Goal: Task Accomplishment & Management: Use online tool/utility

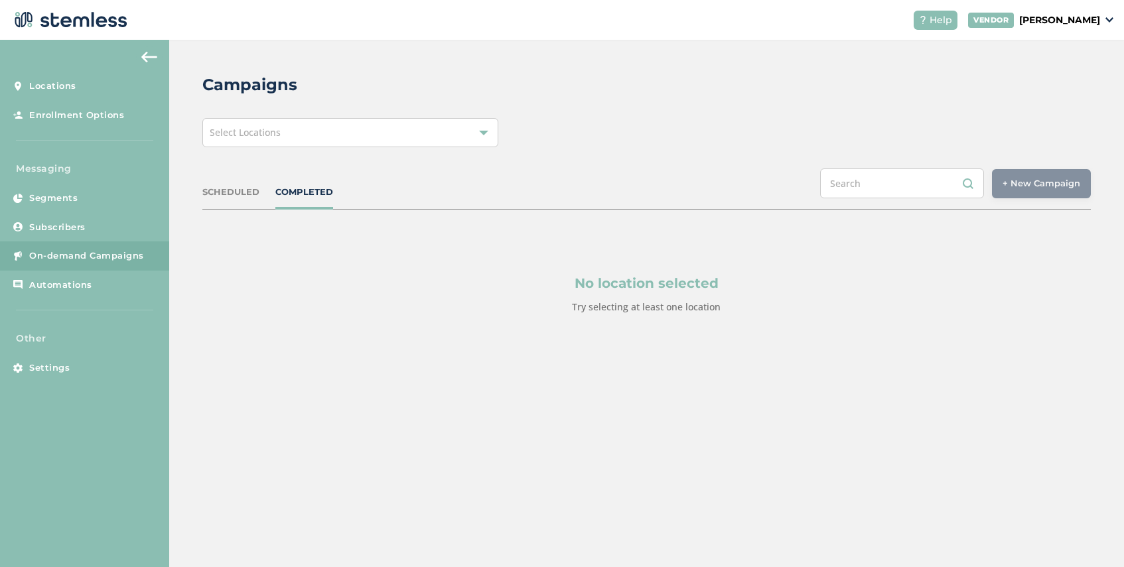
click at [289, 136] on div "Select Locations" at bounding box center [350, 132] width 296 height 29
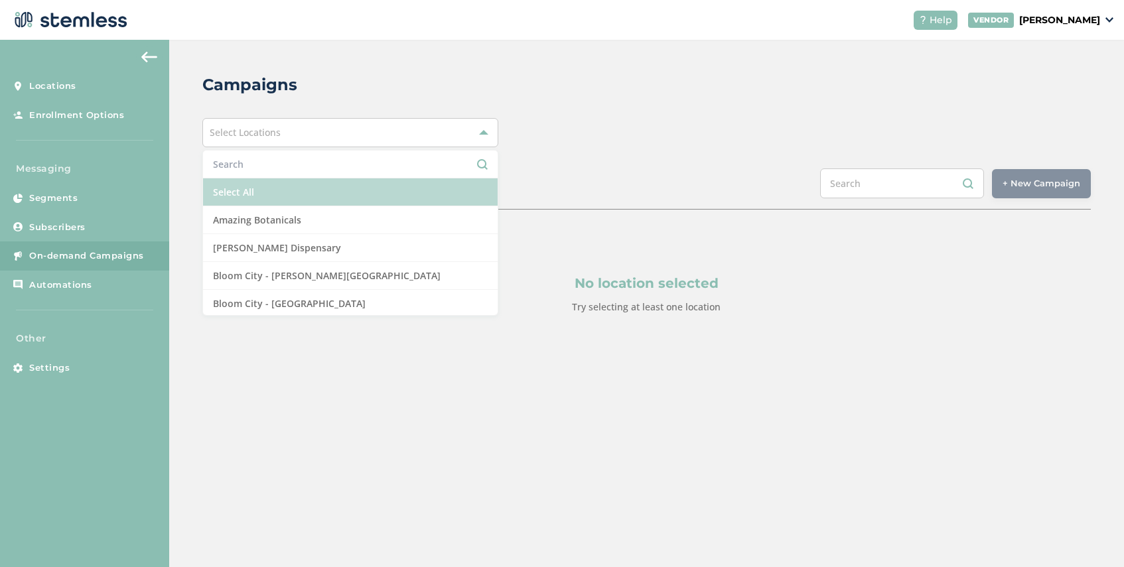
click at [289, 190] on li "Select All" at bounding box center [350, 193] width 295 height 28
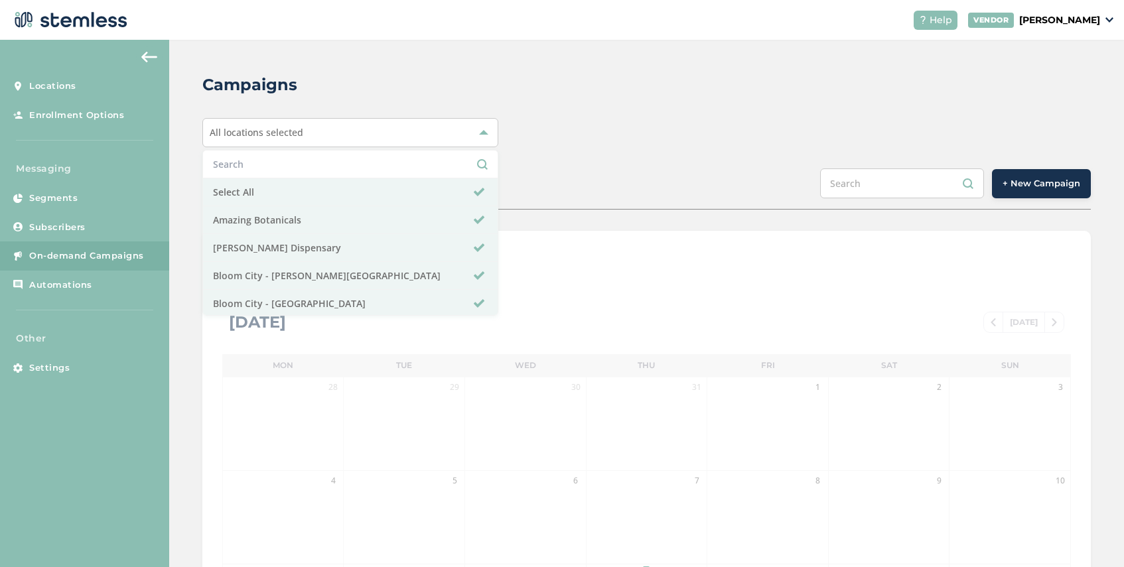
click at [670, 194] on div "SCHEDULED COMPLETED + New Campaign" at bounding box center [646, 189] width 889 height 41
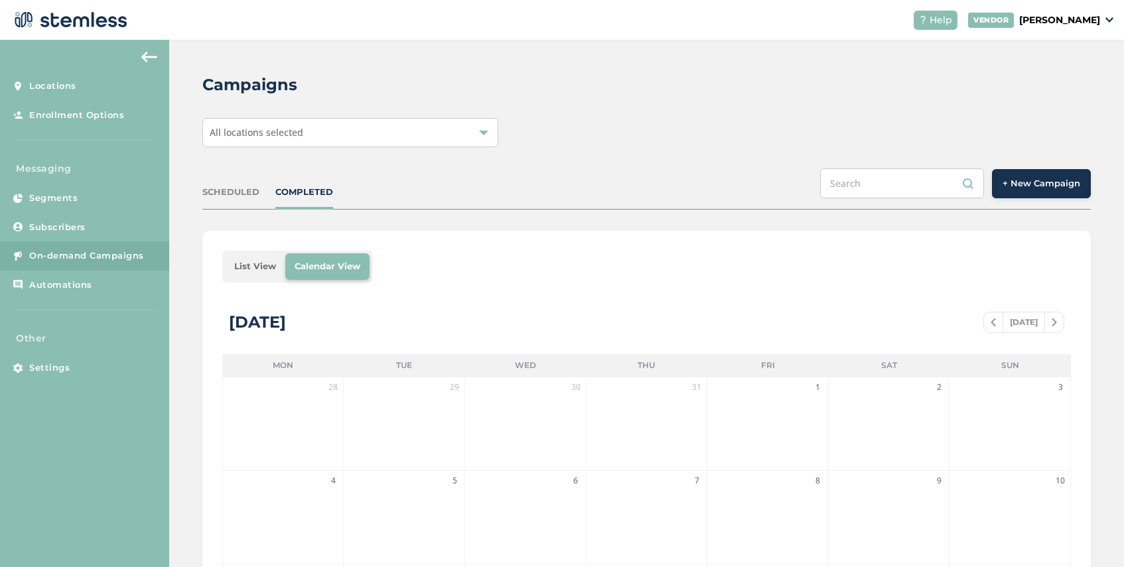
click at [259, 265] on li "List View" at bounding box center [255, 266] width 60 height 27
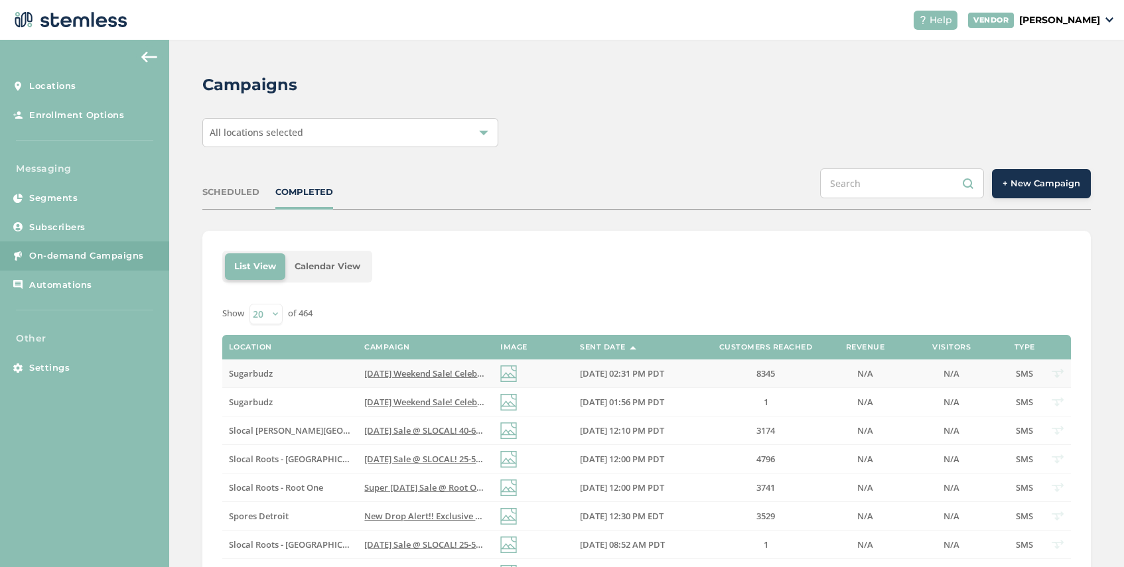
click at [413, 369] on span "[DATE] Weekend Sale! Celebrate the long weekend with unbeatable deals at Sugar …" at bounding box center [619, 374] width 510 height 12
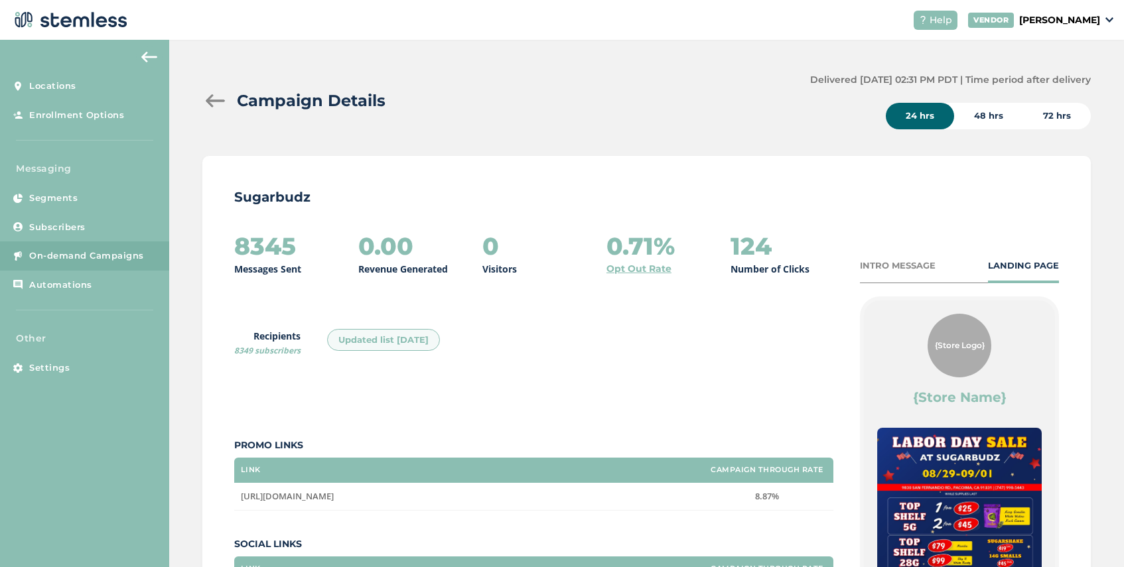
click at [204, 115] on div "Campaign Details Delivered [DATE] 02:31 PM PDT | Time period after delivery 24 …" at bounding box center [646, 101] width 889 height 56
click at [210, 100] on div at bounding box center [215, 100] width 27 height 13
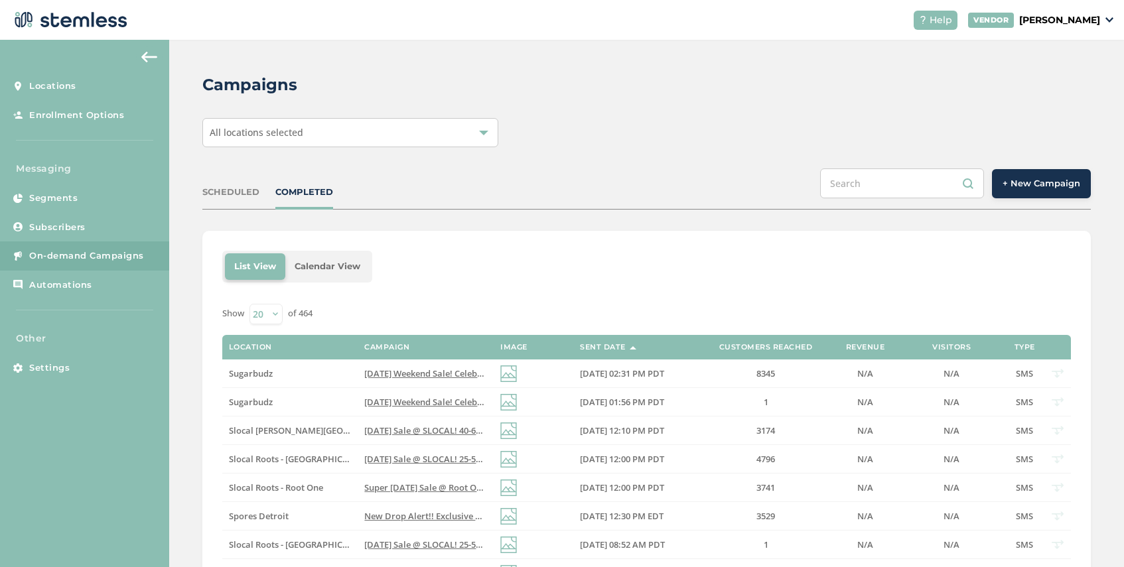
click at [1049, 184] on span "+ New Campaign" at bounding box center [1042, 183] width 78 height 13
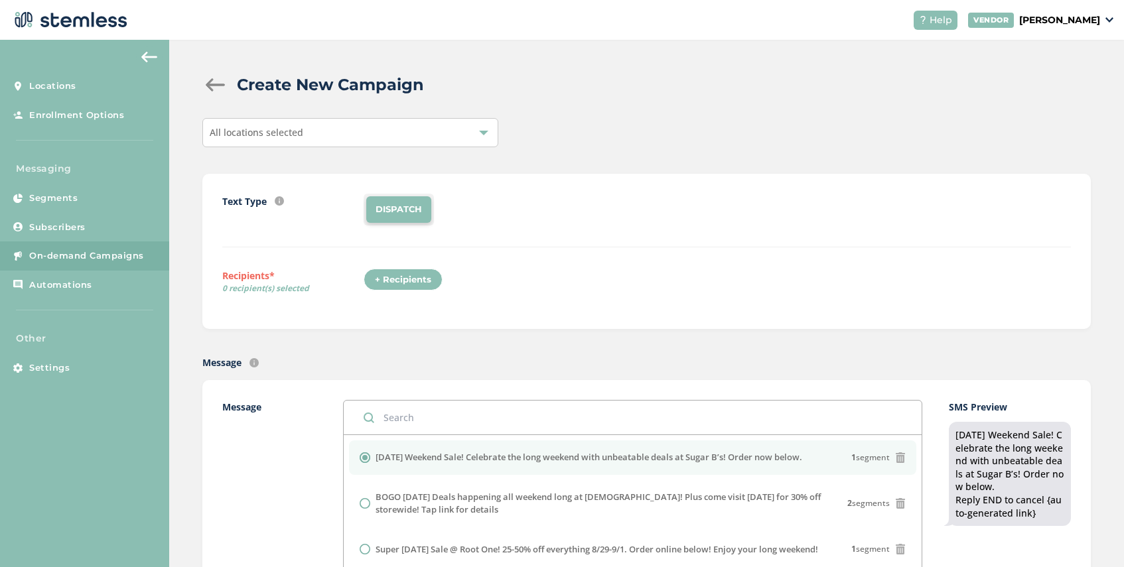
click at [313, 131] on div "All locations selected" at bounding box center [350, 132] width 296 height 29
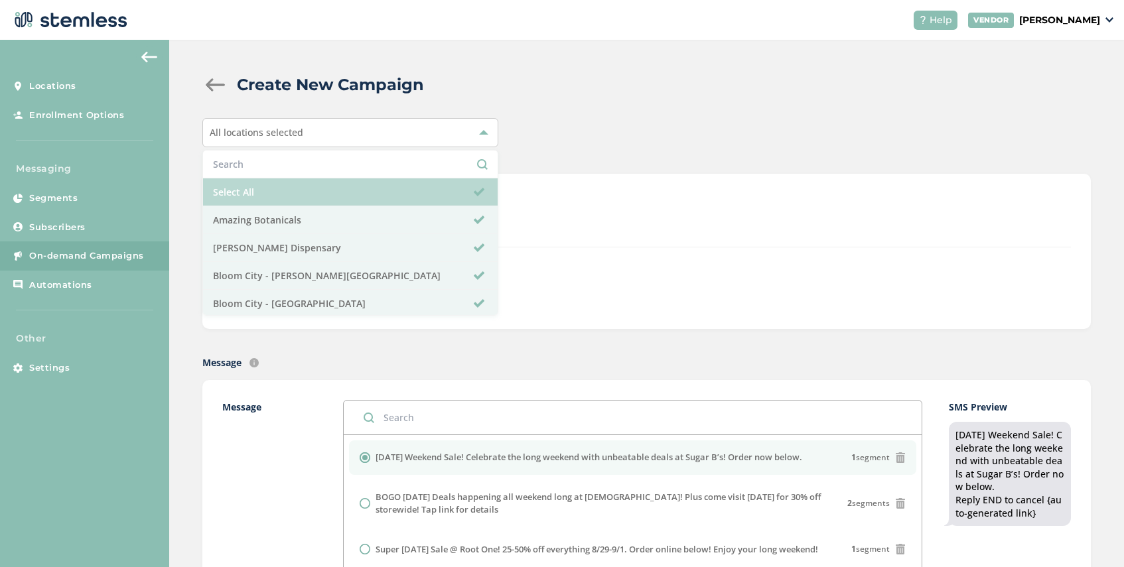
click at [288, 191] on li "Select All" at bounding box center [350, 193] width 295 height 28
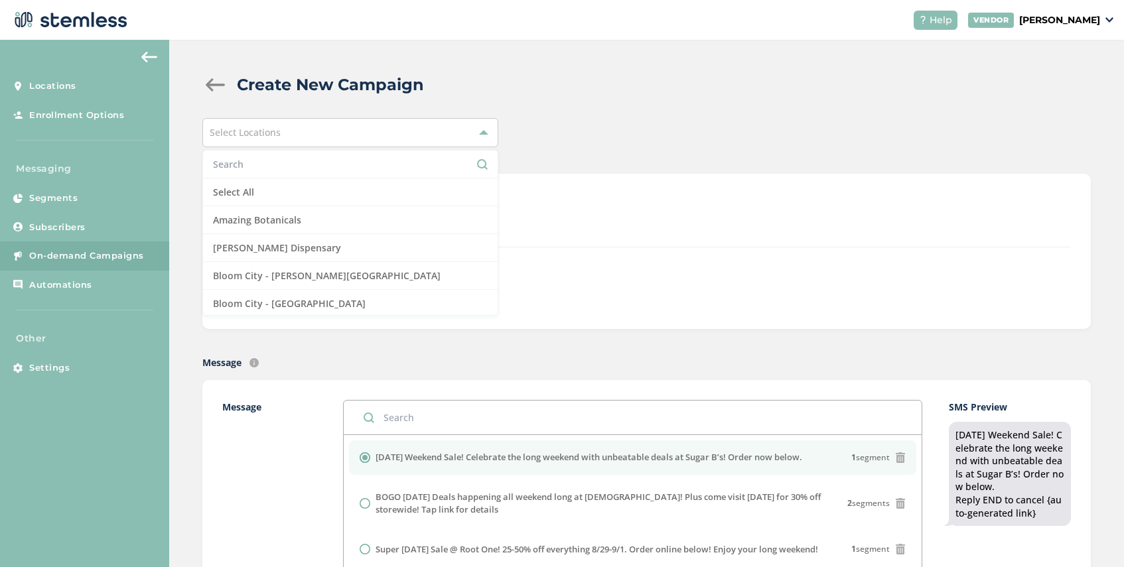
click at [291, 156] on li at bounding box center [350, 165] width 295 height 28
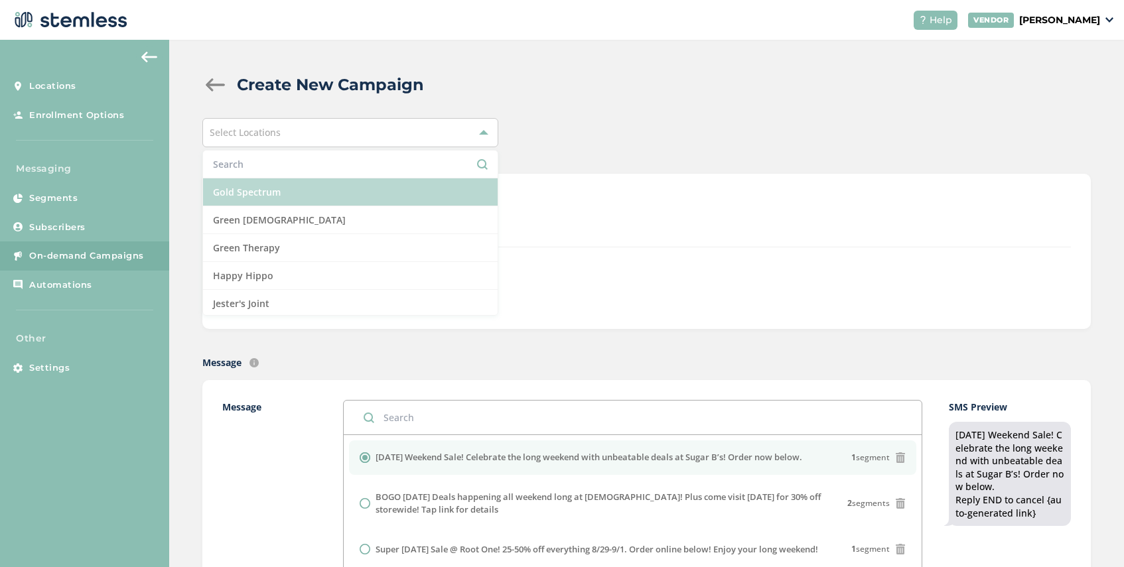
scroll to position [536, 0]
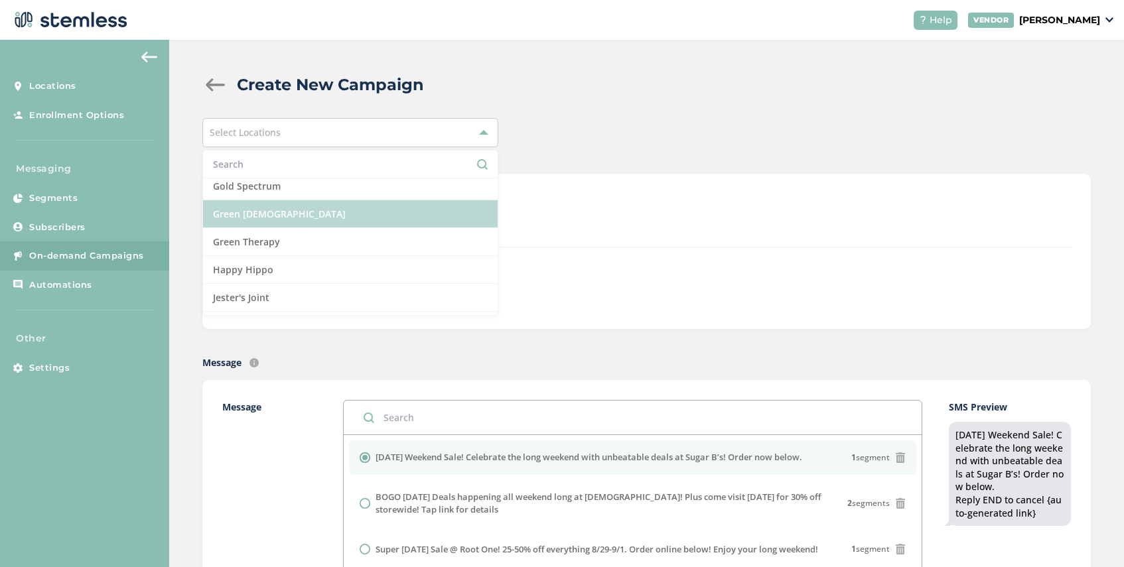
click at [295, 206] on li "Green [DEMOGRAPHIC_DATA]" at bounding box center [350, 214] width 295 height 28
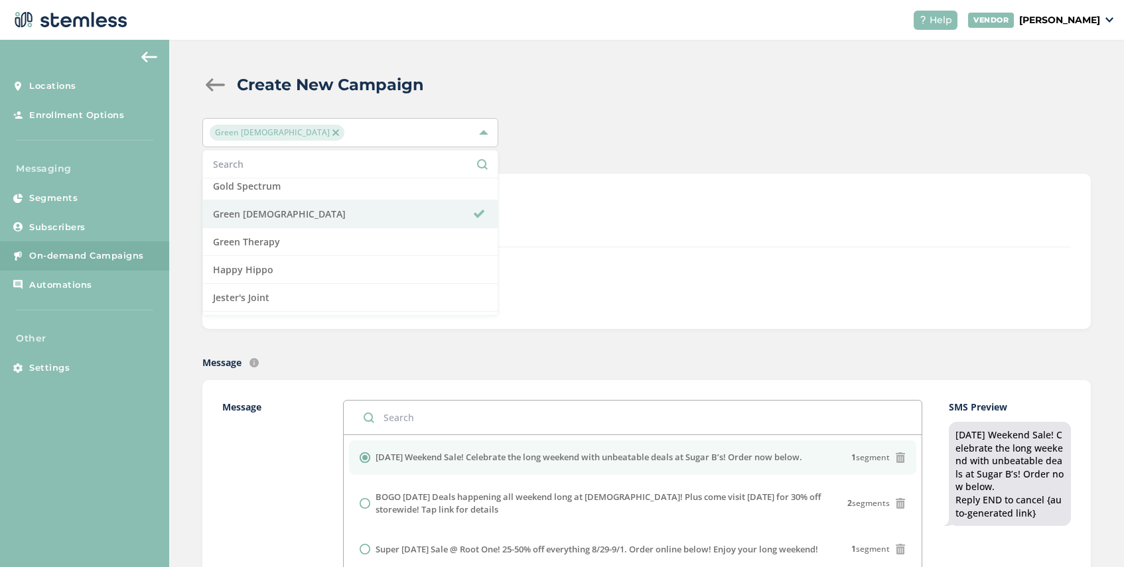
click at [607, 263] on div "Text Type SMS : A cost effective way to reach your customers. Send a intro text…" at bounding box center [646, 251] width 849 height 115
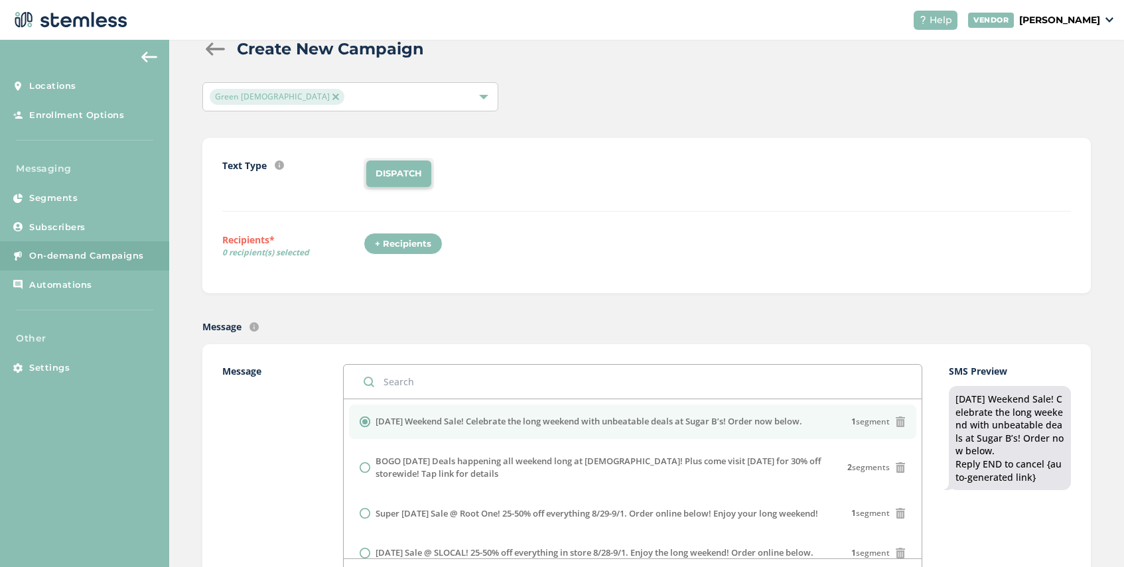
scroll to position [17, 0]
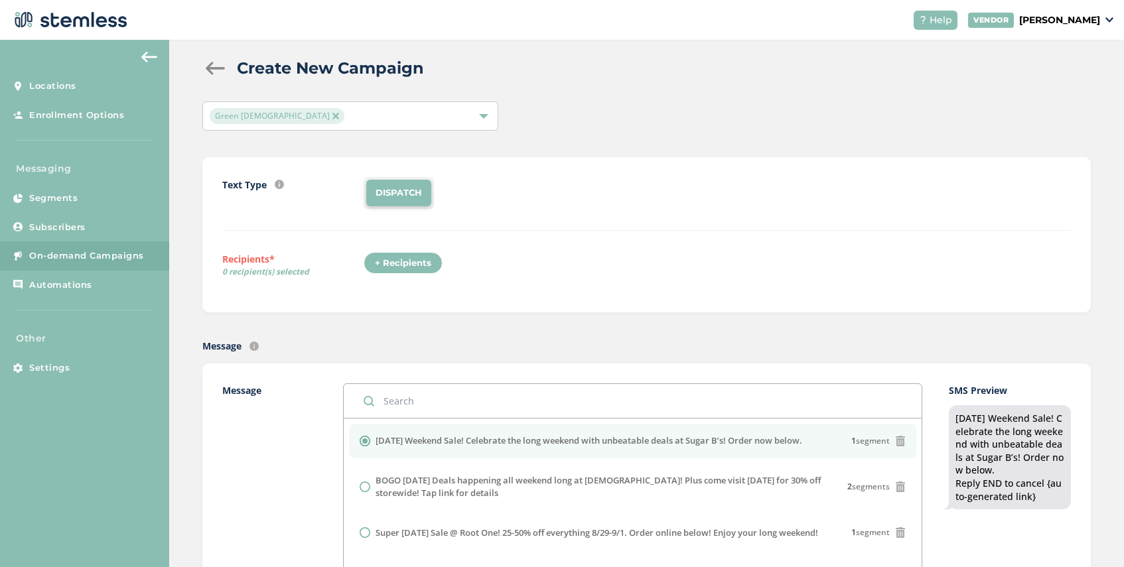
click at [391, 265] on div "+ Recipients" at bounding box center [403, 263] width 79 height 23
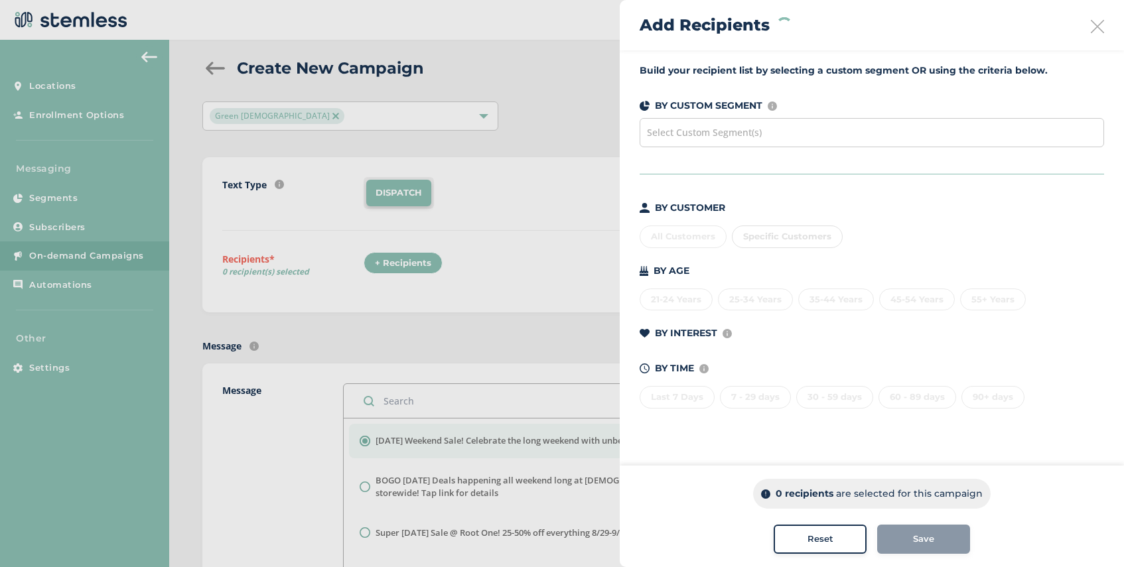
click at [755, 132] on span "Select Custom Segment(s)" at bounding box center [704, 132] width 115 height 13
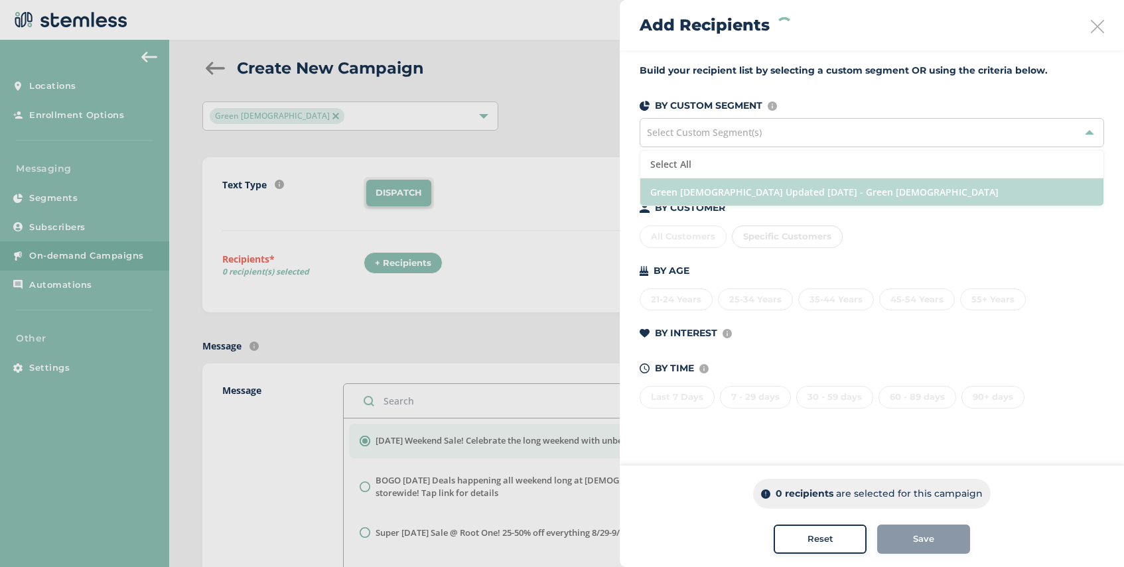
click at [743, 186] on li "Green [DEMOGRAPHIC_DATA] Updated [DATE] - Green [DEMOGRAPHIC_DATA]" at bounding box center [871, 192] width 463 height 27
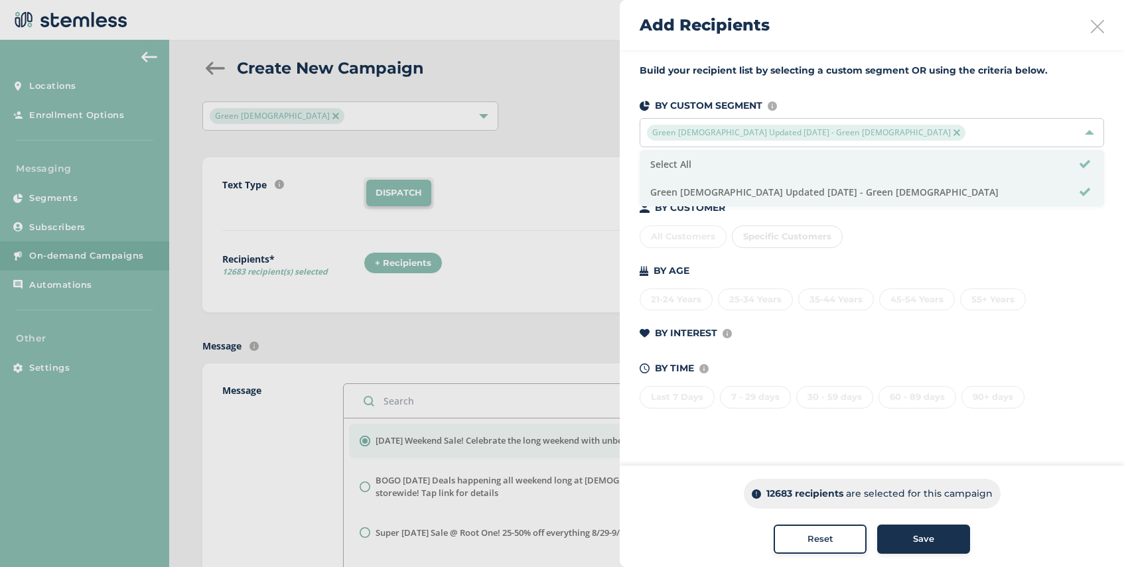
click at [920, 539] on span "Save" at bounding box center [923, 539] width 21 height 13
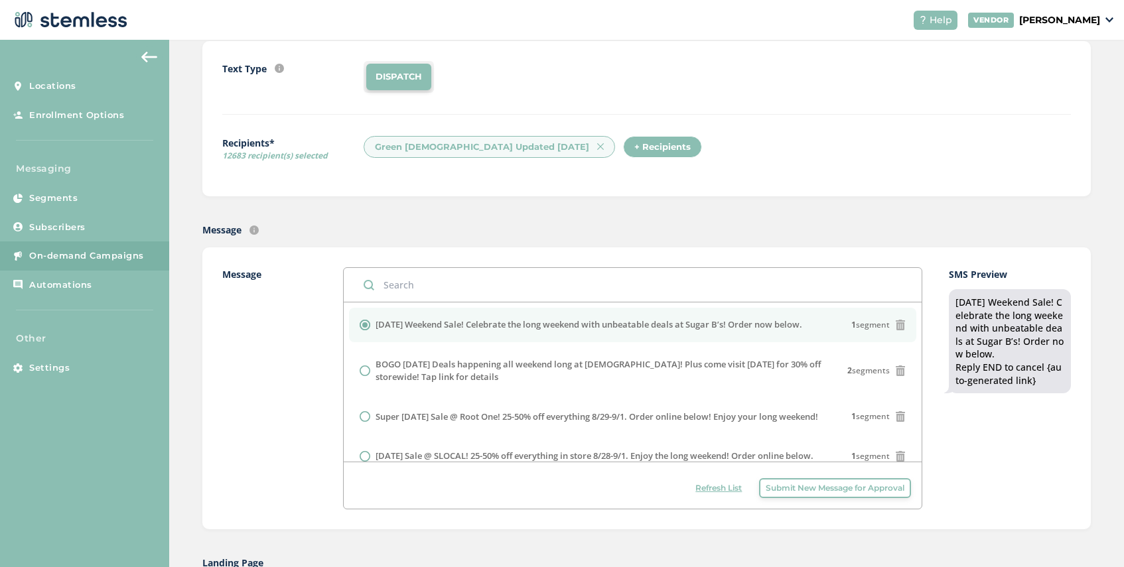
scroll to position [135, 0]
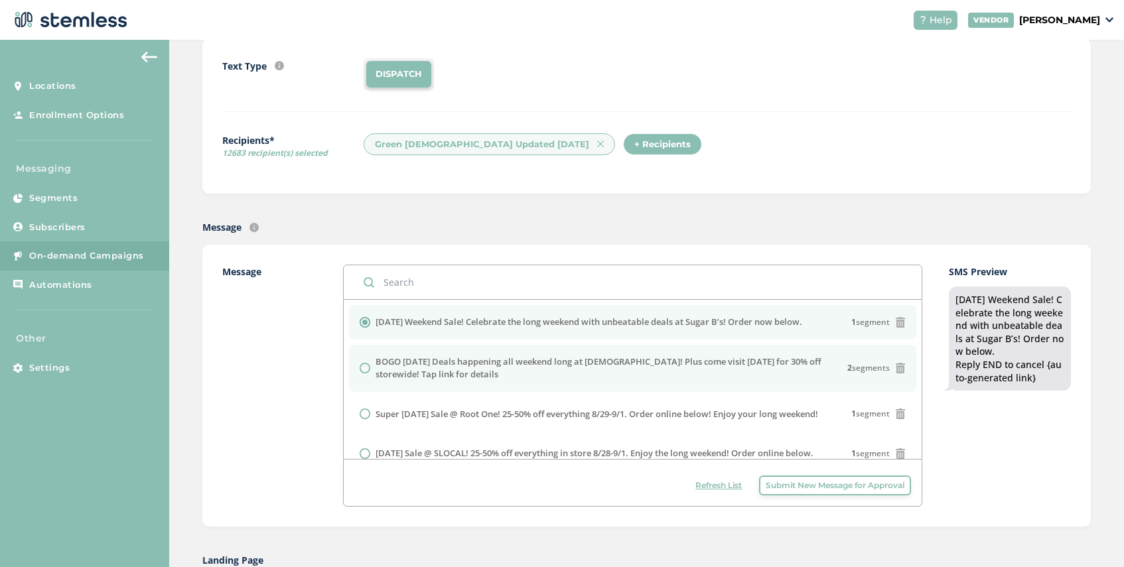
click at [365, 369] on input "radio" at bounding box center [365, 368] width 11 height 11
radio input "true"
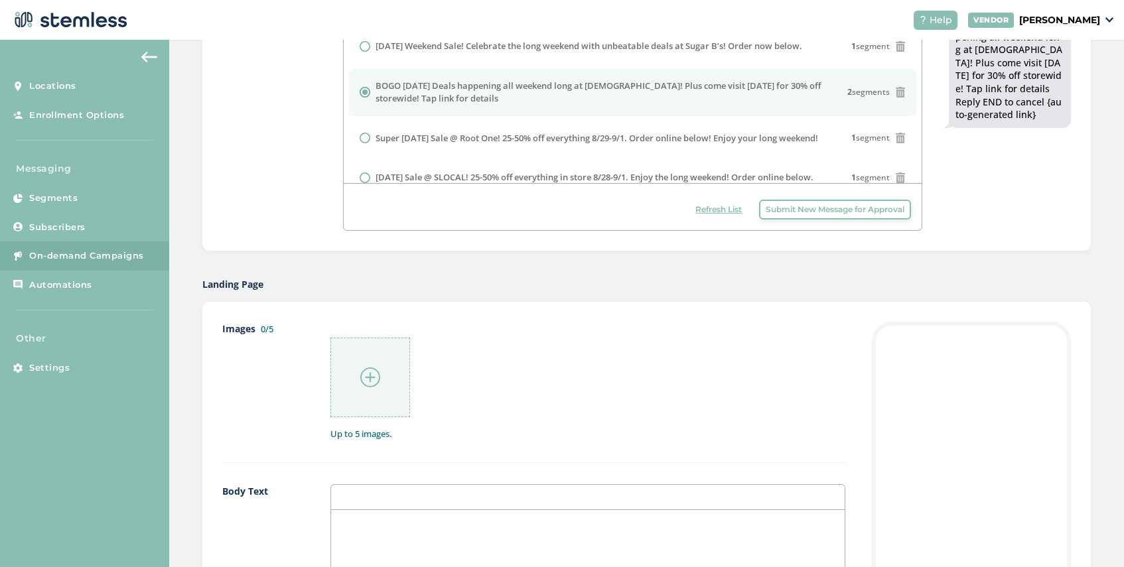
scroll to position [413, 0]
click at [376, 380] on img at bounding box center [370, 376] width 20 height 20
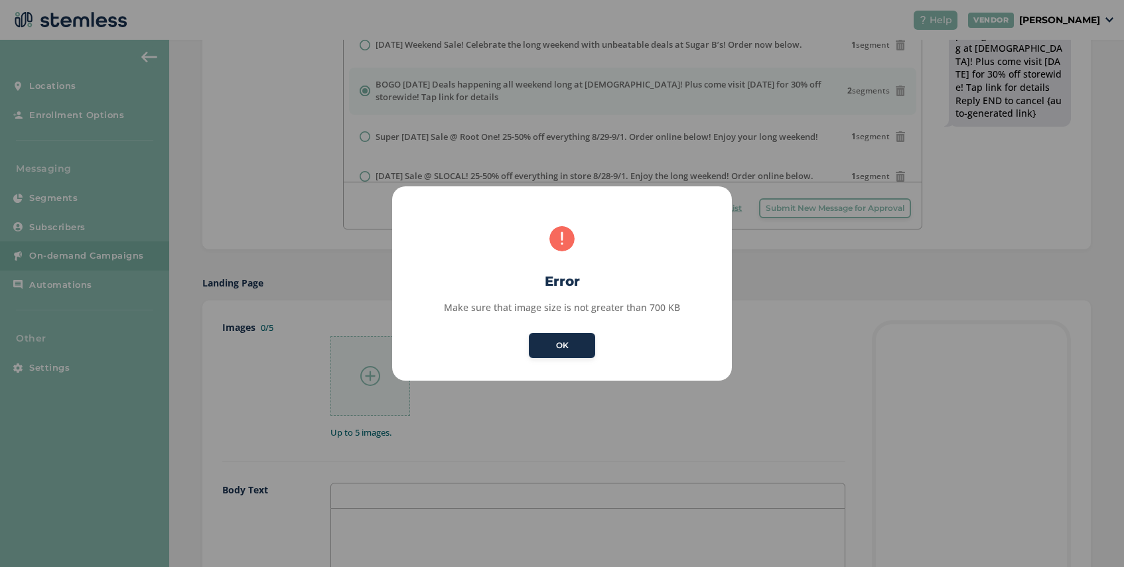
click at [546, 353] on button "OK" at bounding box center [562, 345] width 66 height 25
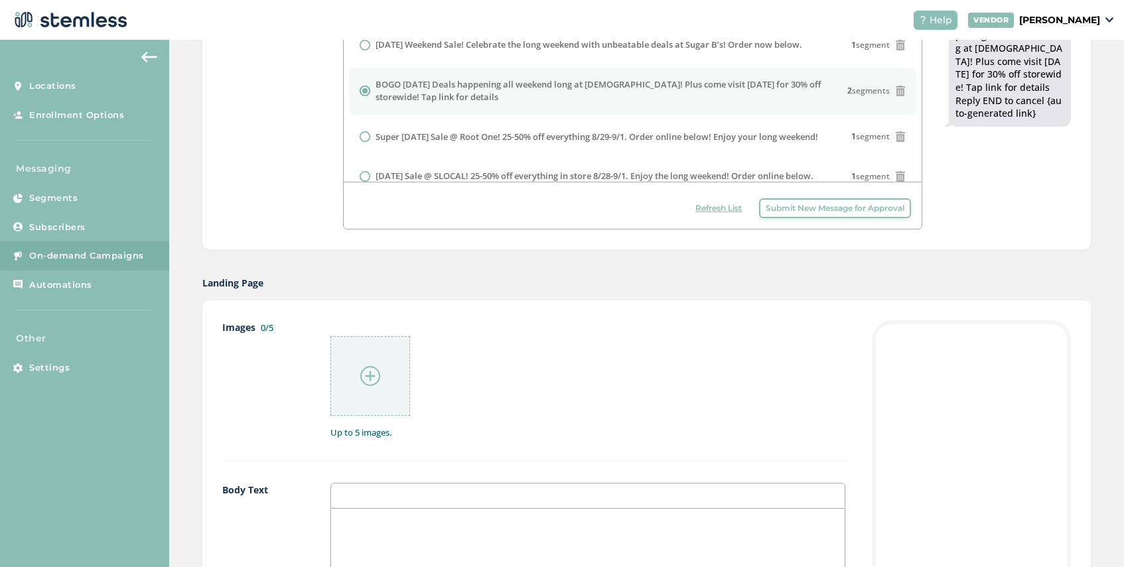
click at [366, 371] on img at bounding box center [370, 376] width 20 height 20
click at [373, 388] on div at bounding box center [370, 376] width 80 height 80
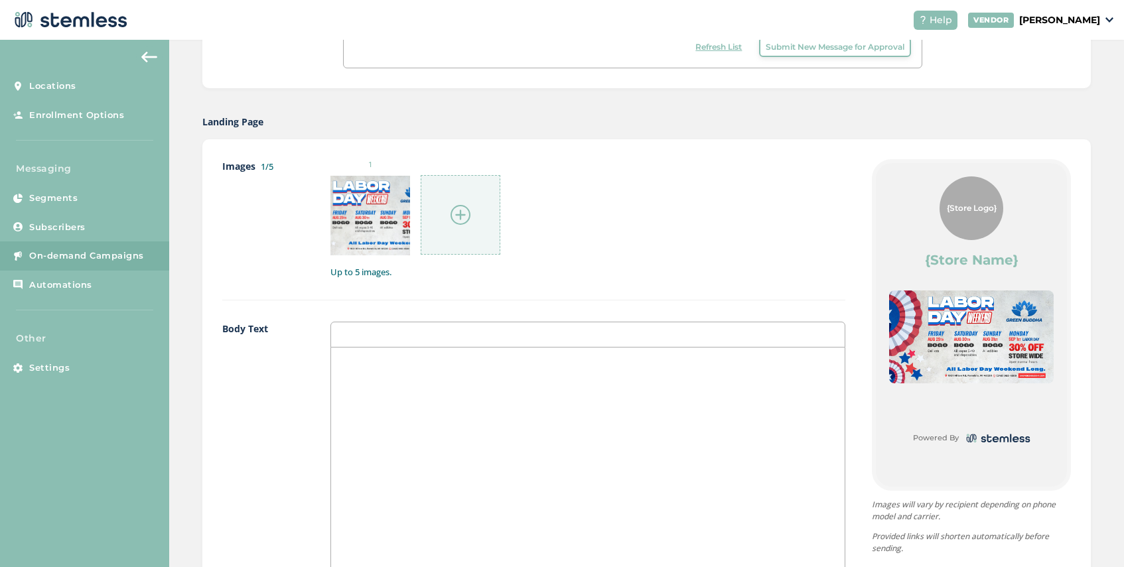
scroll to position [719, 0]
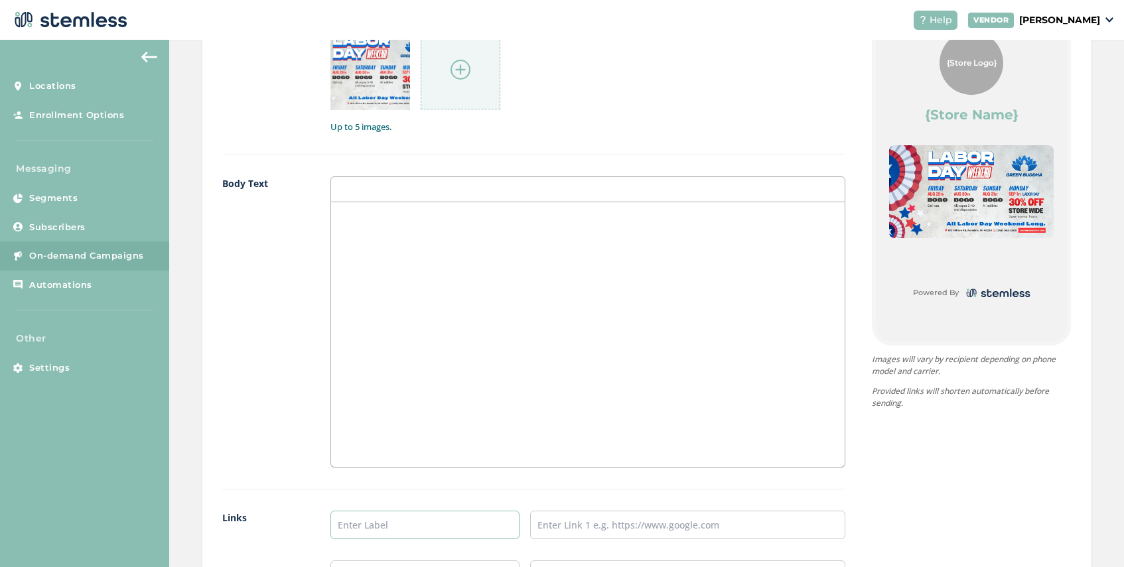
click at [374, 532] on input "text" at bounding box center [424, 525] width 189 height 29
click at [580, 529] on input "text" at bounding box center [687, 525] width 315 height 29
drag, startPoint x: 391, startPoint y: 524, endPoint x: 315, endPoint y: 522, distance: 75.7
type input "ORDER ONLINE MENU HERE"
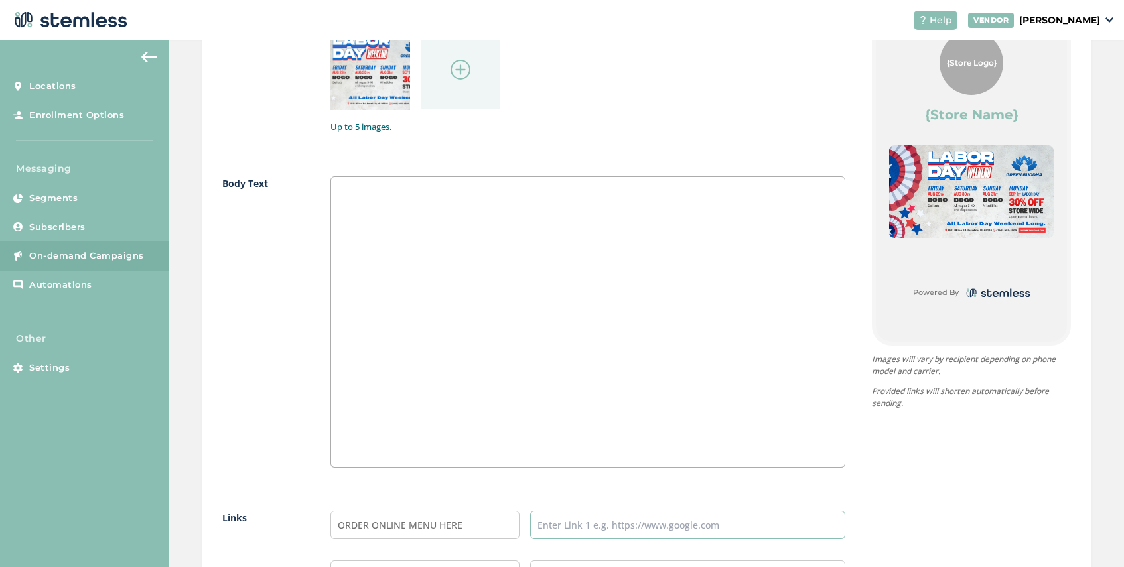
click at [610, 520] on input "text" at bounding box center [687, 525] width 315 height 29
paste input "[URL][DOMAIN_NAME]"
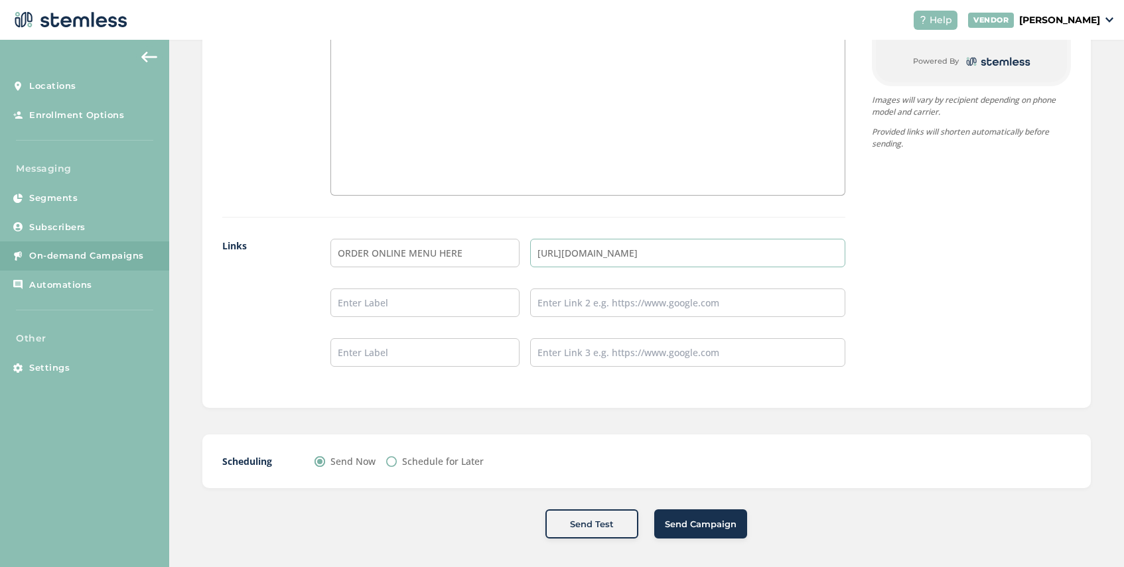
scroll to position [996, 0]
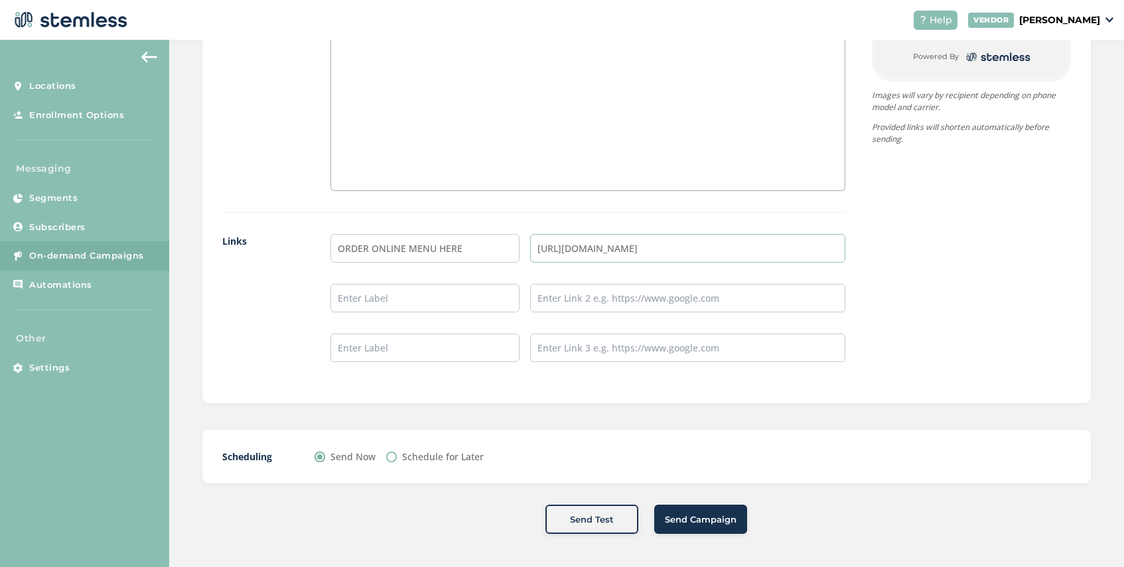
type input "[URL][DOMAIN_NAME]"
click at [393, 453] on input "Schedule for Later" at bounding box center [391, 457] width 11 height 11
radio input "true"
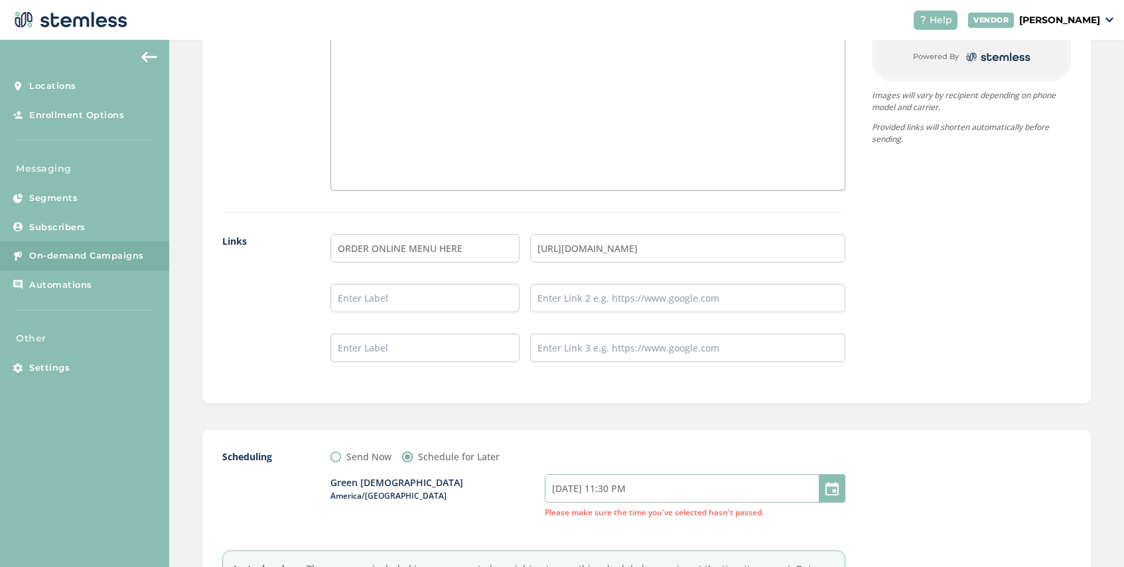
click at [589, 498] on input "[DATE] 11:30 PM" at bounding box center [695, 488] width 301 height 29
select select "2"
select select "30"
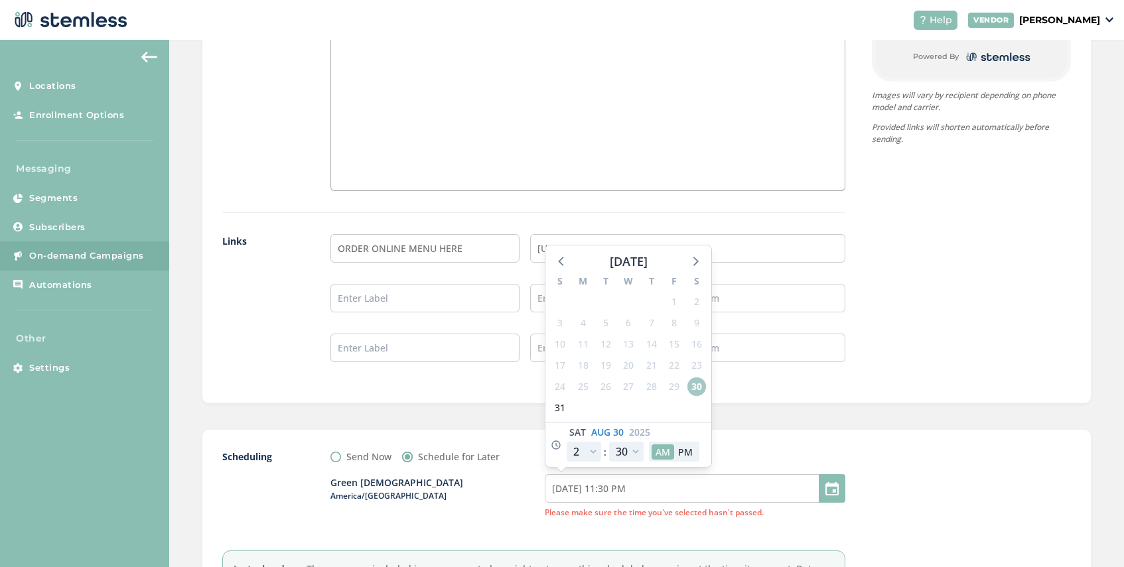
click at [695, 384] on span "30" at bounding box center [696, 387] width 19 height 19
click at [593, 454] on select "12 1 2 3 4 5 6 7 8 9 10 11" at bounding box center [584, 452] width 35 height 20
select select "8"
click at [567, 442] on select "12 1 2 3 4 5 6 7 8 9 10 11" at bounding box center [584, 452] width 35 height 20
type input "[DATE] 5:30 AM"
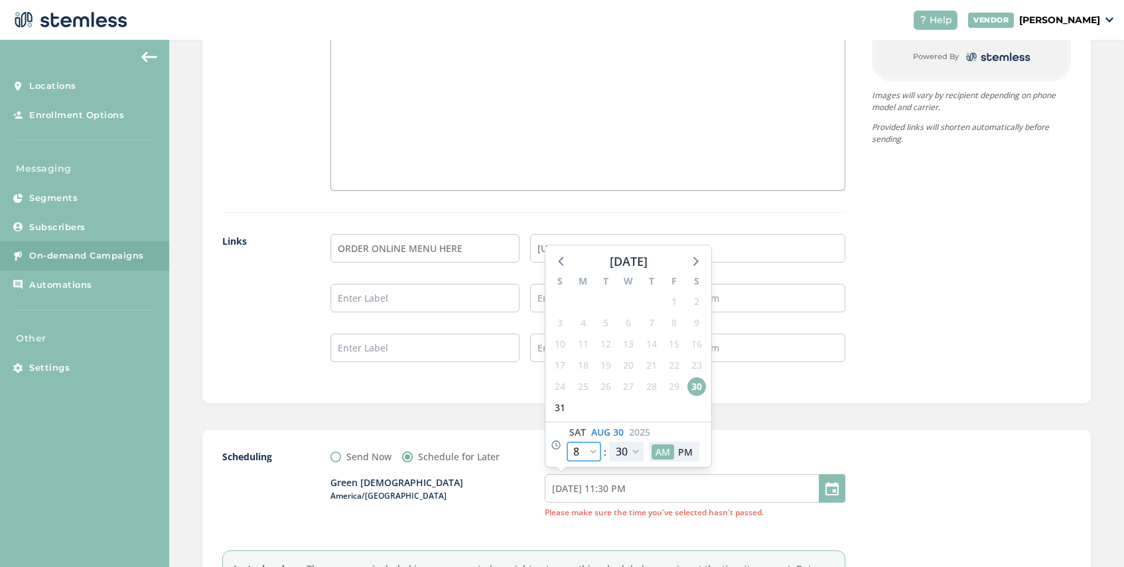
select select "8"
click at [632, 449] on select "00 05 10 15 20 25 30 35 40 45 50 55" at bounding box center [626, 452] width 35 height 20
select select "15"
click at [609, 442] on select "00 05 10 15 20 25 30 35 40 45 50 55" at bounding box center [626, 452] width 35 height 20
type input "[DATE] 5:15 AM"
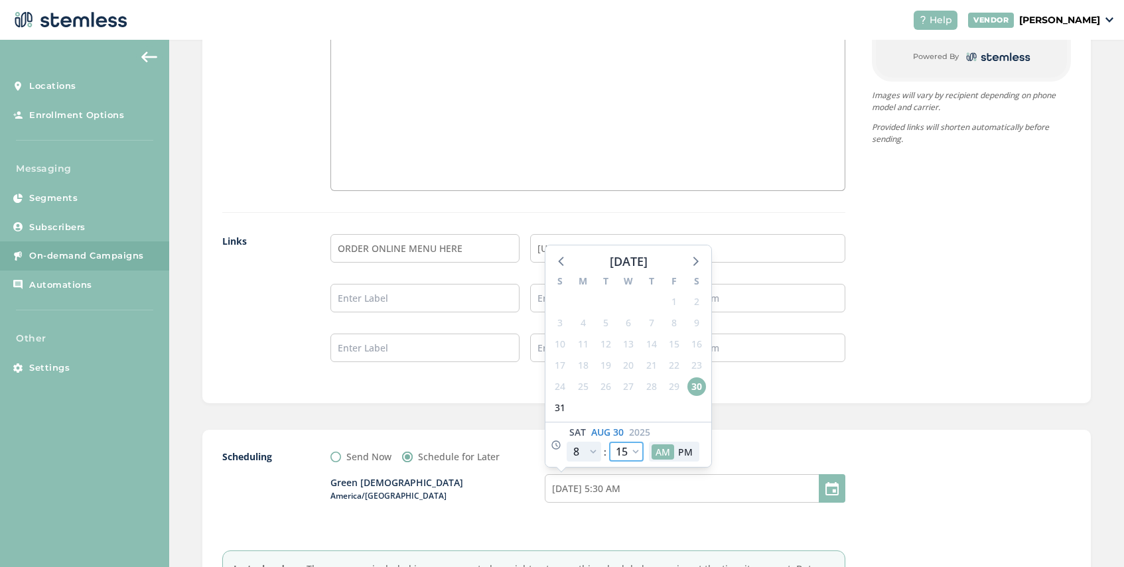
select select "15"
click at [732, 440] on div "Scheduling Send Now Schedule for Later Green [DEMOGRAPHIC_DATA] America/[GEOGRA…" at bounding box center [646, 532] width 889 height 205
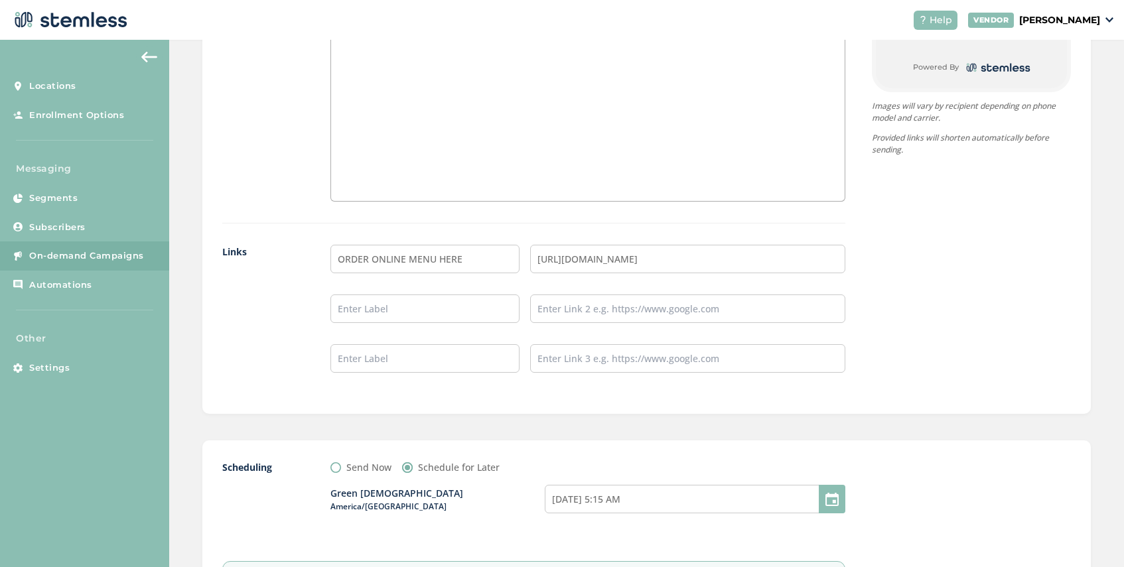
scroll to position [1147, 0]
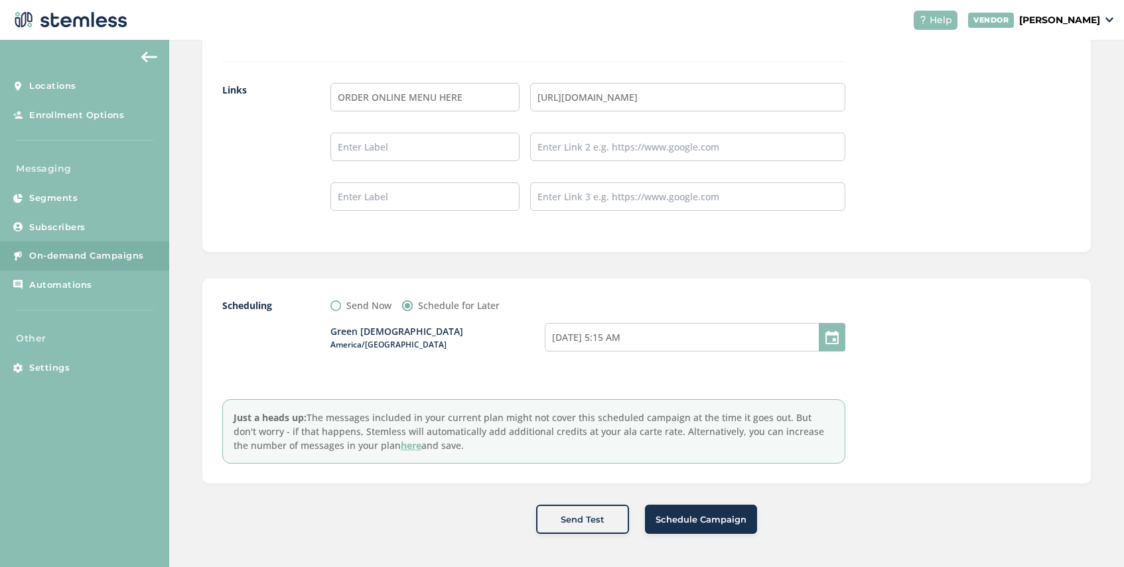
click at [705, 520] on span "Schedule Campaign" at bounding box center [701, 520] width 91 height 13
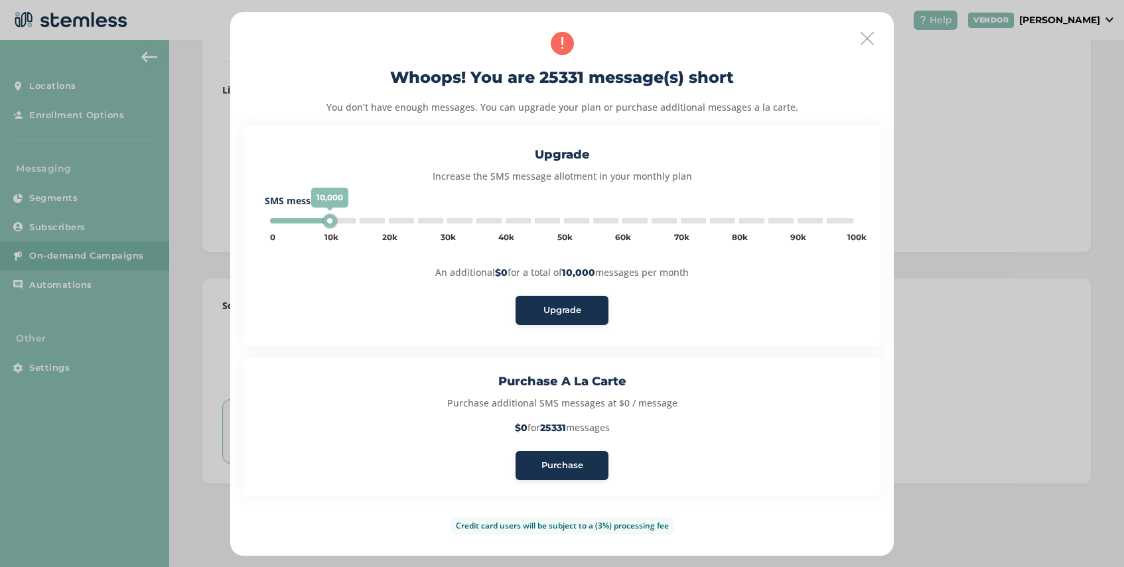
type input "5000"
click at [560, 466] on span "Purchase" at bounding box center [562, 465] width 42 height 13
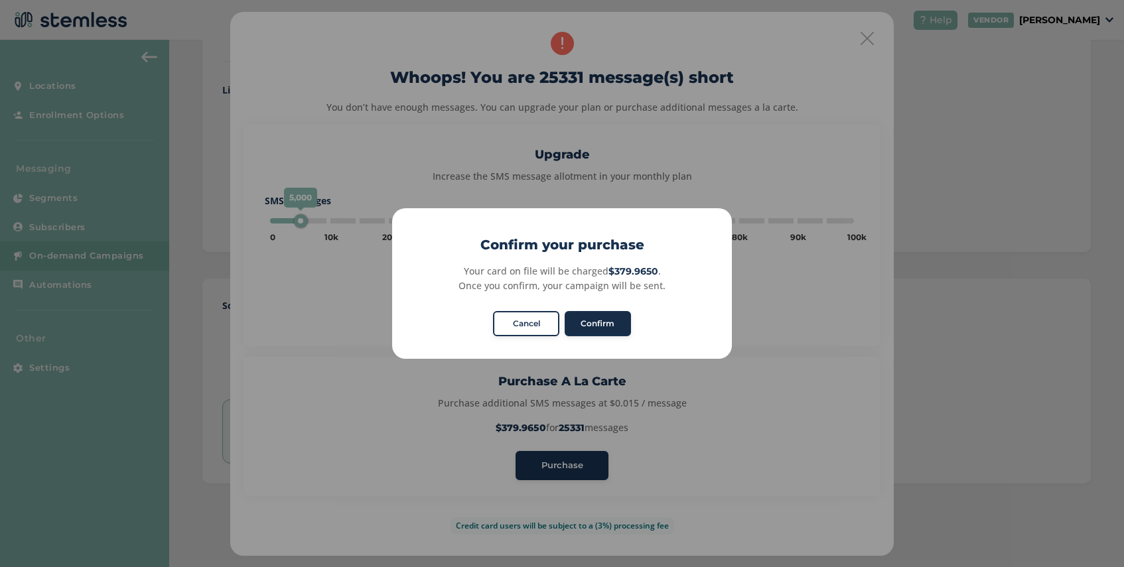
click at [606, 324] on button "Confirm" at bounding box center [598, 323] width 66 height 25
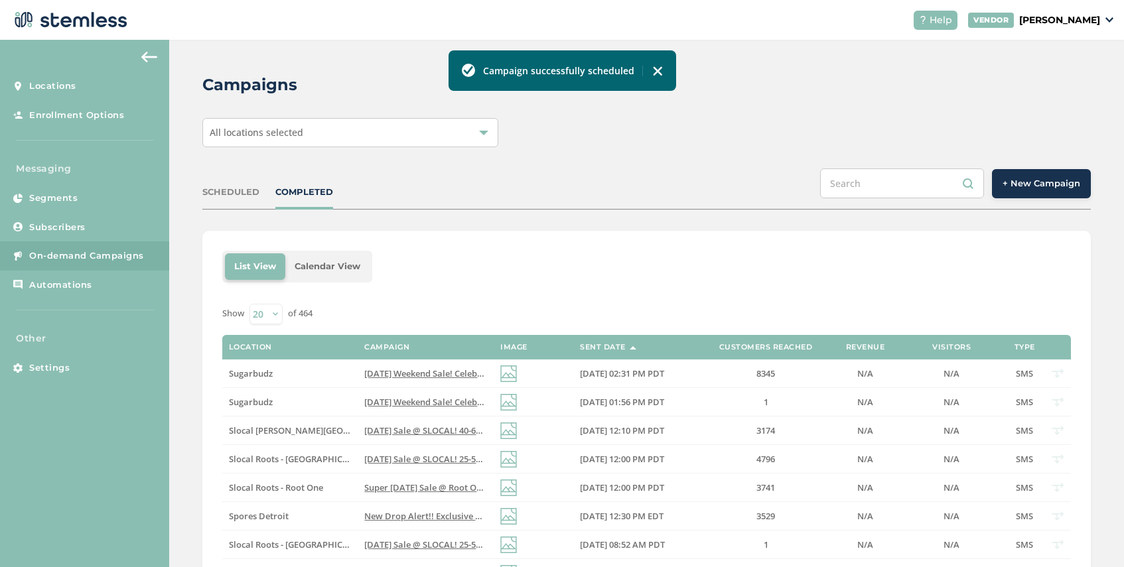
click at [228, 196] on div "SCHEDULED" at bounding box center [230, 192] width 57 height 13
